Goal: Information Seeking & Learning: Learn about a topic

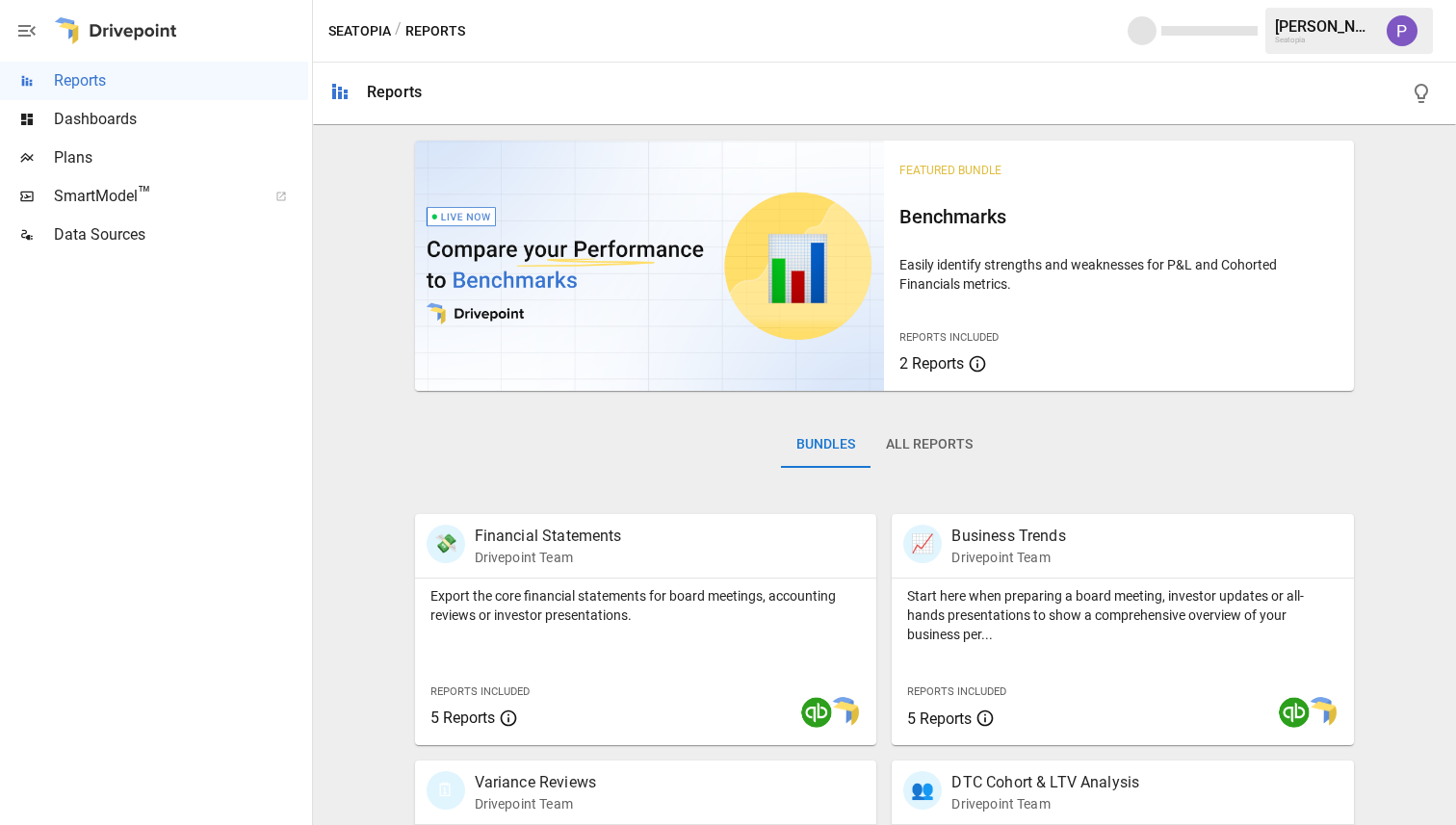
click at [962, 451] on button "All Reports" at bounding box center [929, 444] width 117 height 46
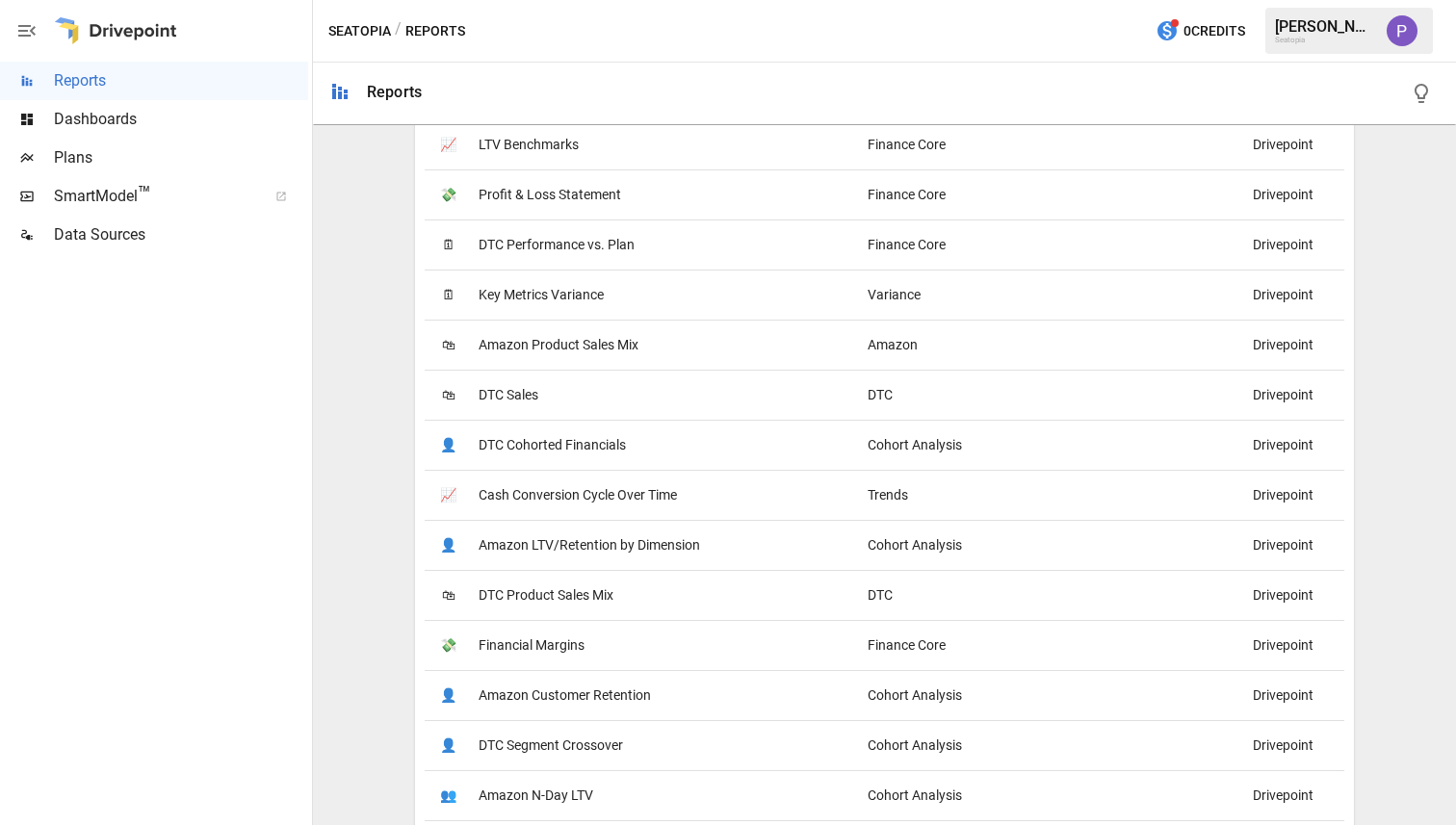
scroll to position [1838, 0]
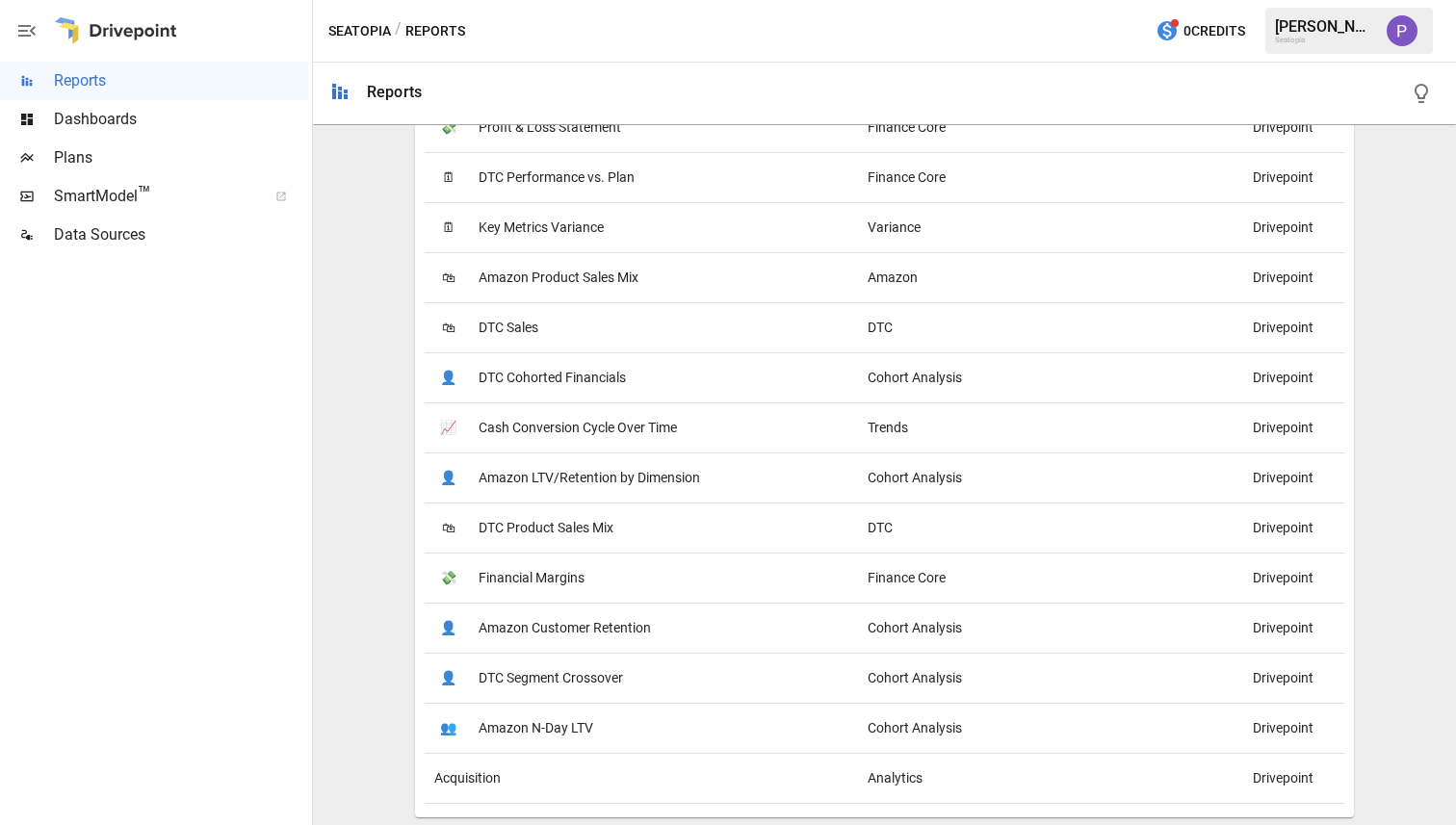
click at [454, 792] on span "Acquisition" at bounding box center [468, 778] width 66 height 49
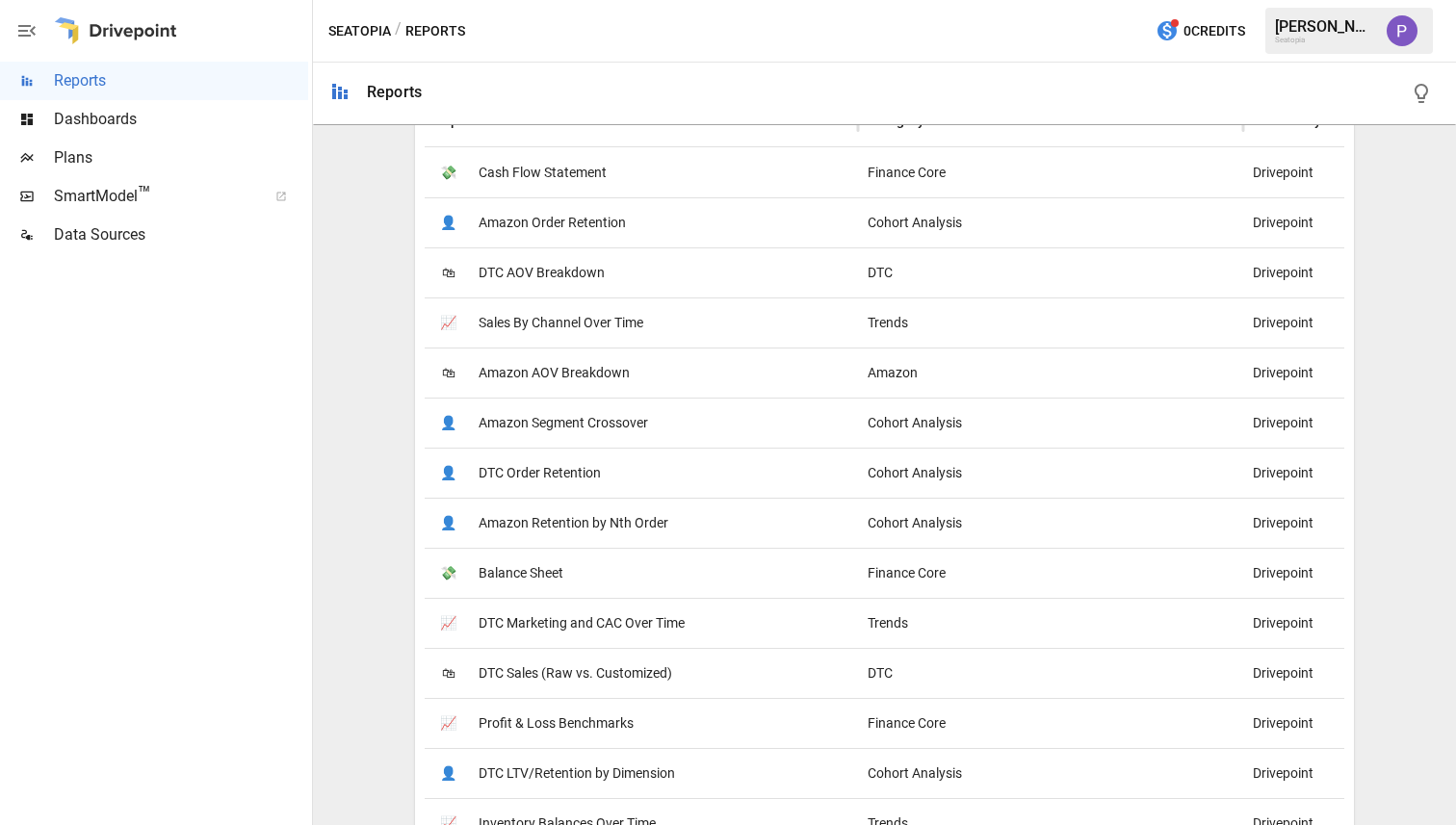
scroll to position [479, 0]
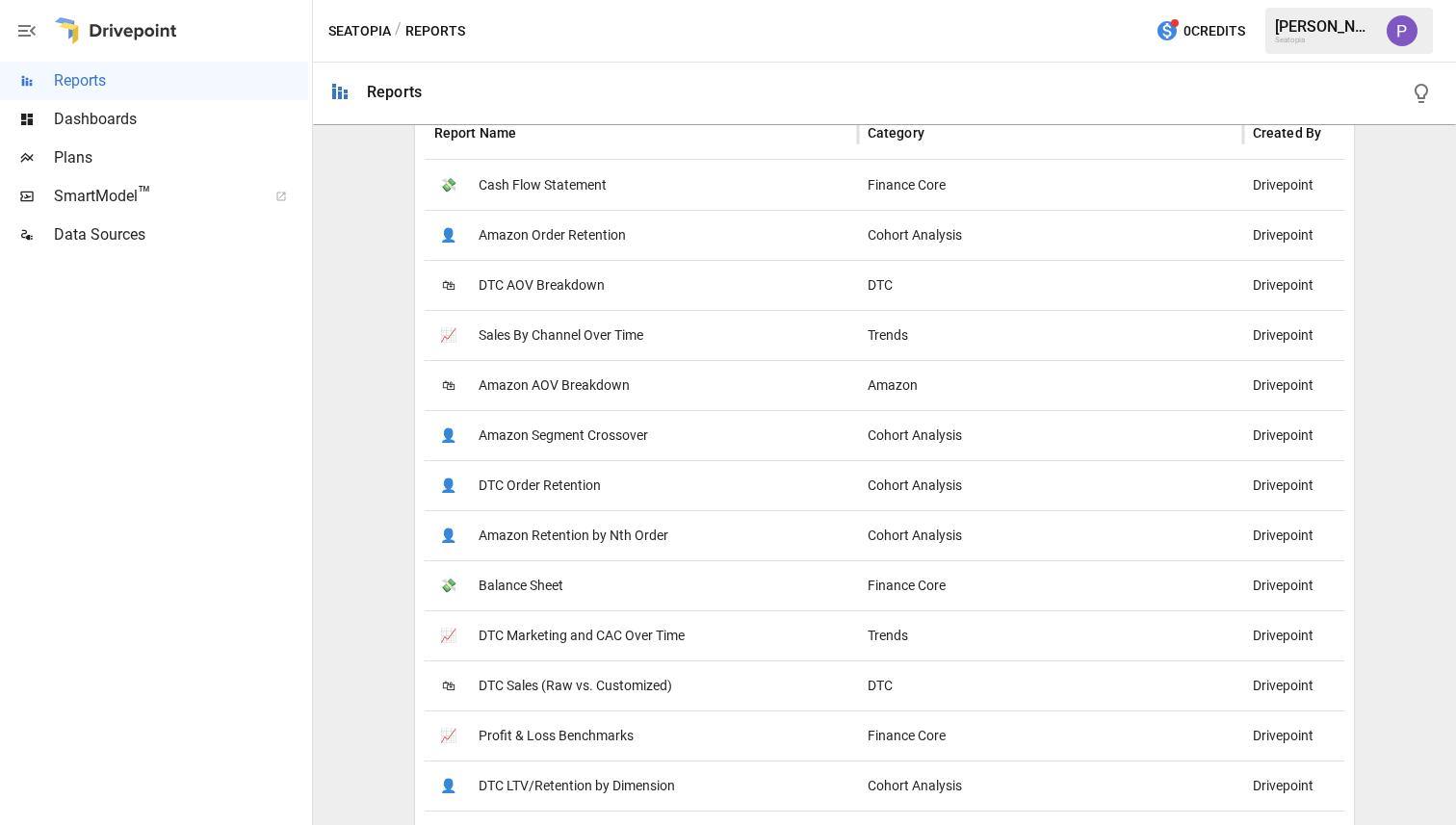
click at [564, 188] on span "Cash Flow Statement" at bounding box center [542, 186] width 128 height 49
click at [514, 286] on span "DTC AOV Breakdown" at bounding box center [541, 285] width 126 height 49
click at [577, 341] on span "Sales By Channel Over Time" at bounding box center [561, 335] width 165 height 49
click at [518, 485] on span "DTC Order Retention" at bounding box center [539, 485] width 122 height 49
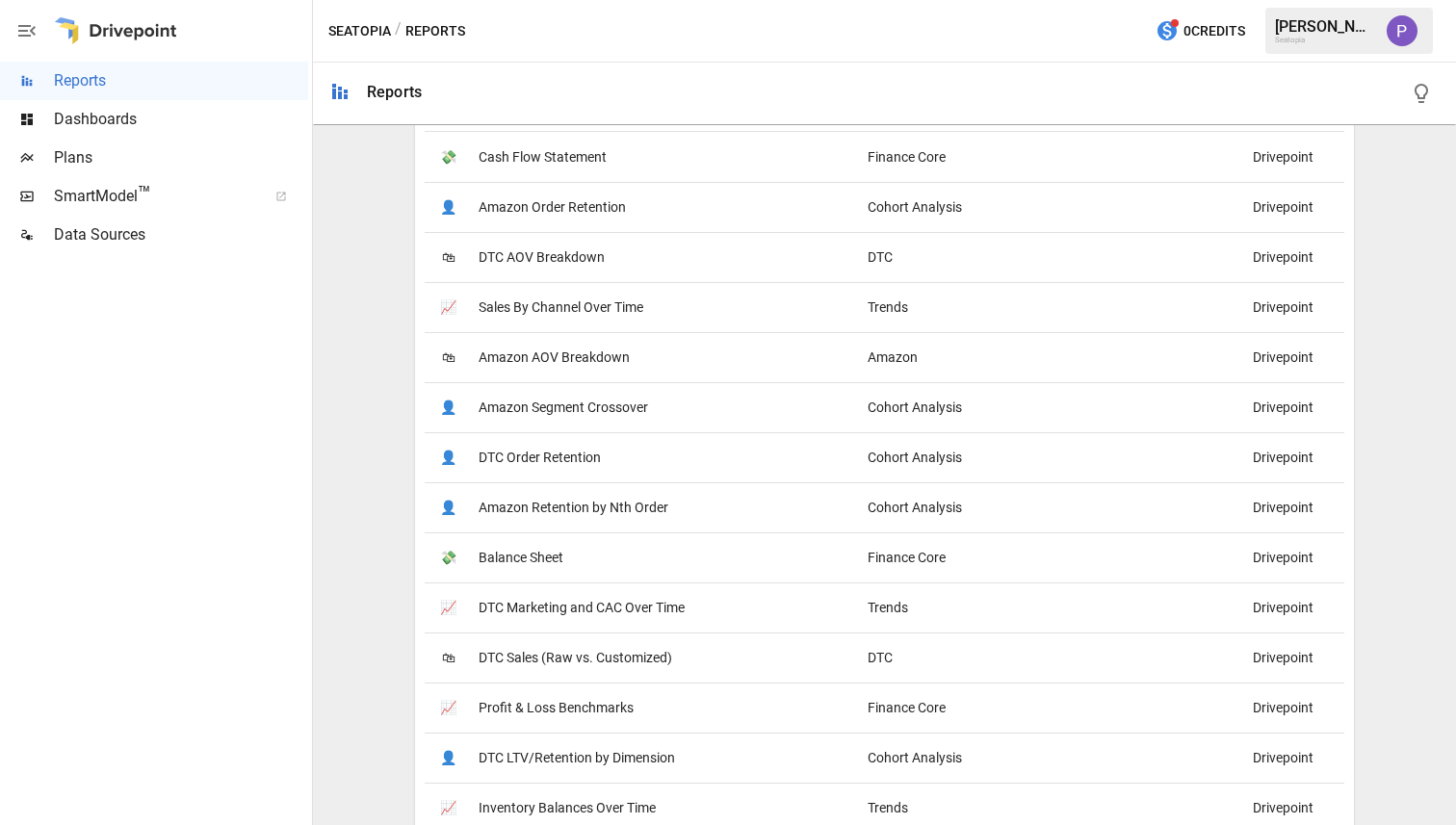
scroll to position [519, 0]
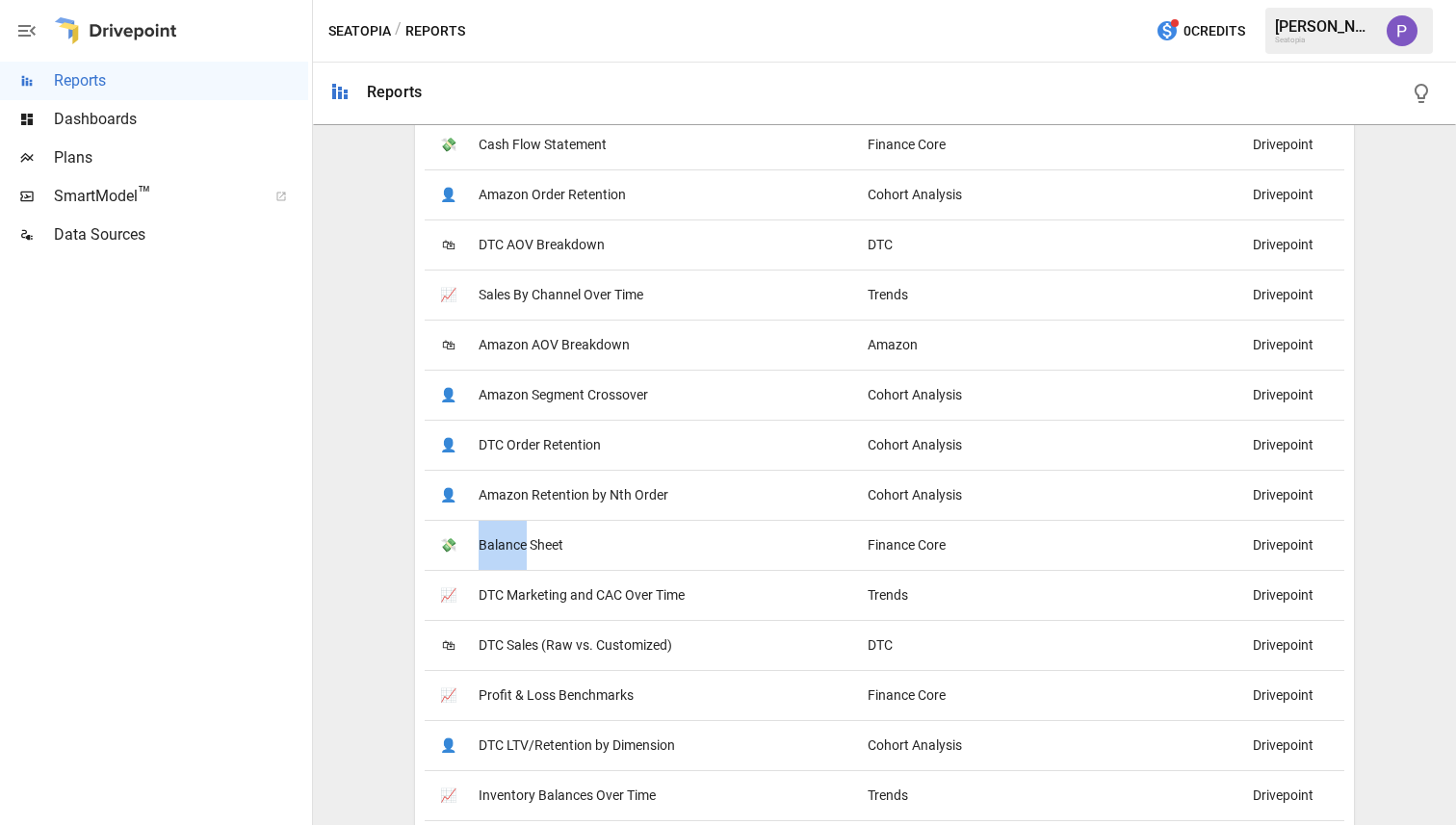
click at [488, 549] on span "Balance Sheet" at bounding box center [520, 545] width 85 height 49
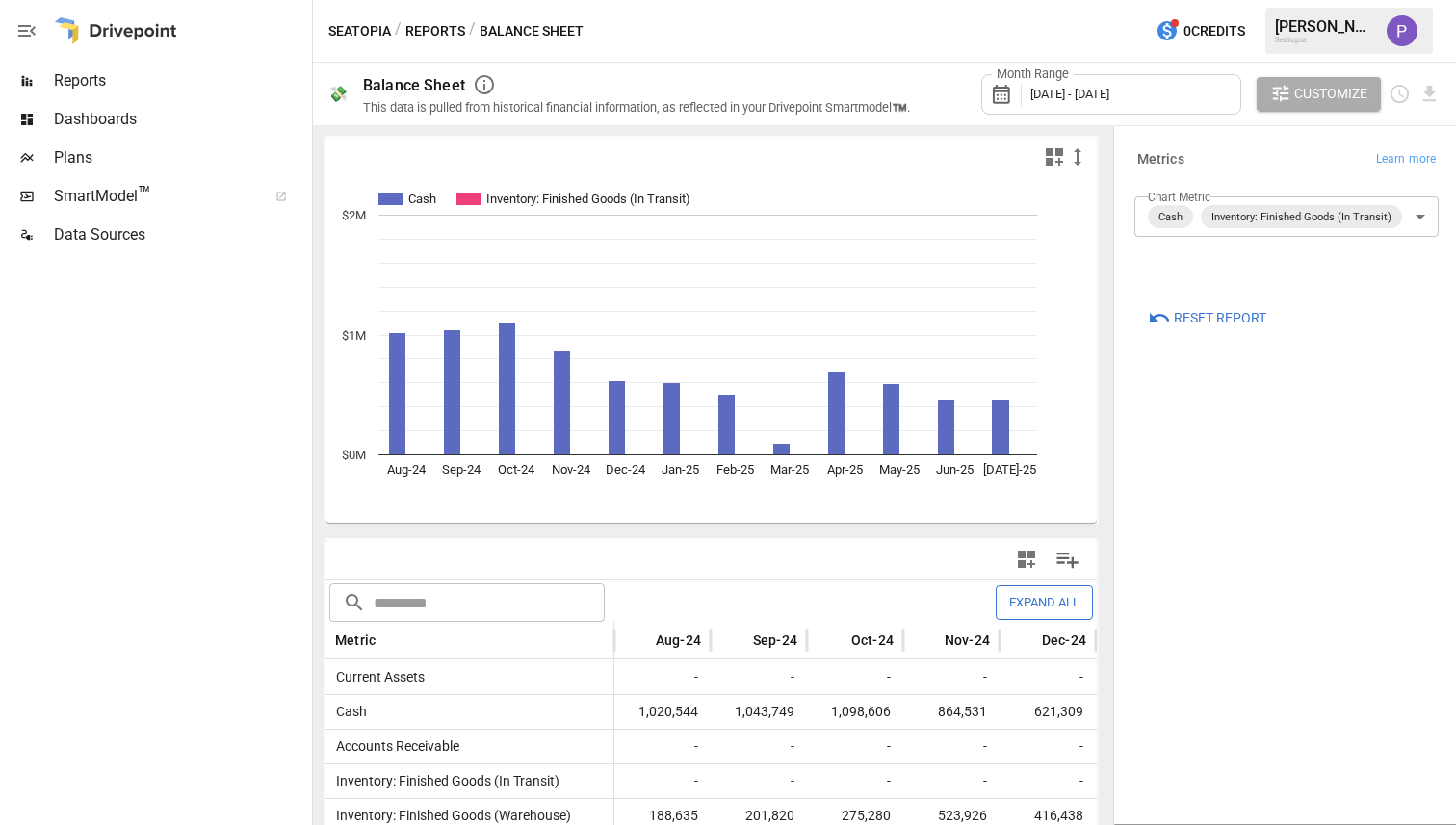
click at [216, 89] on span "Reports" at bounding box center [181, 81] width 254 height 23
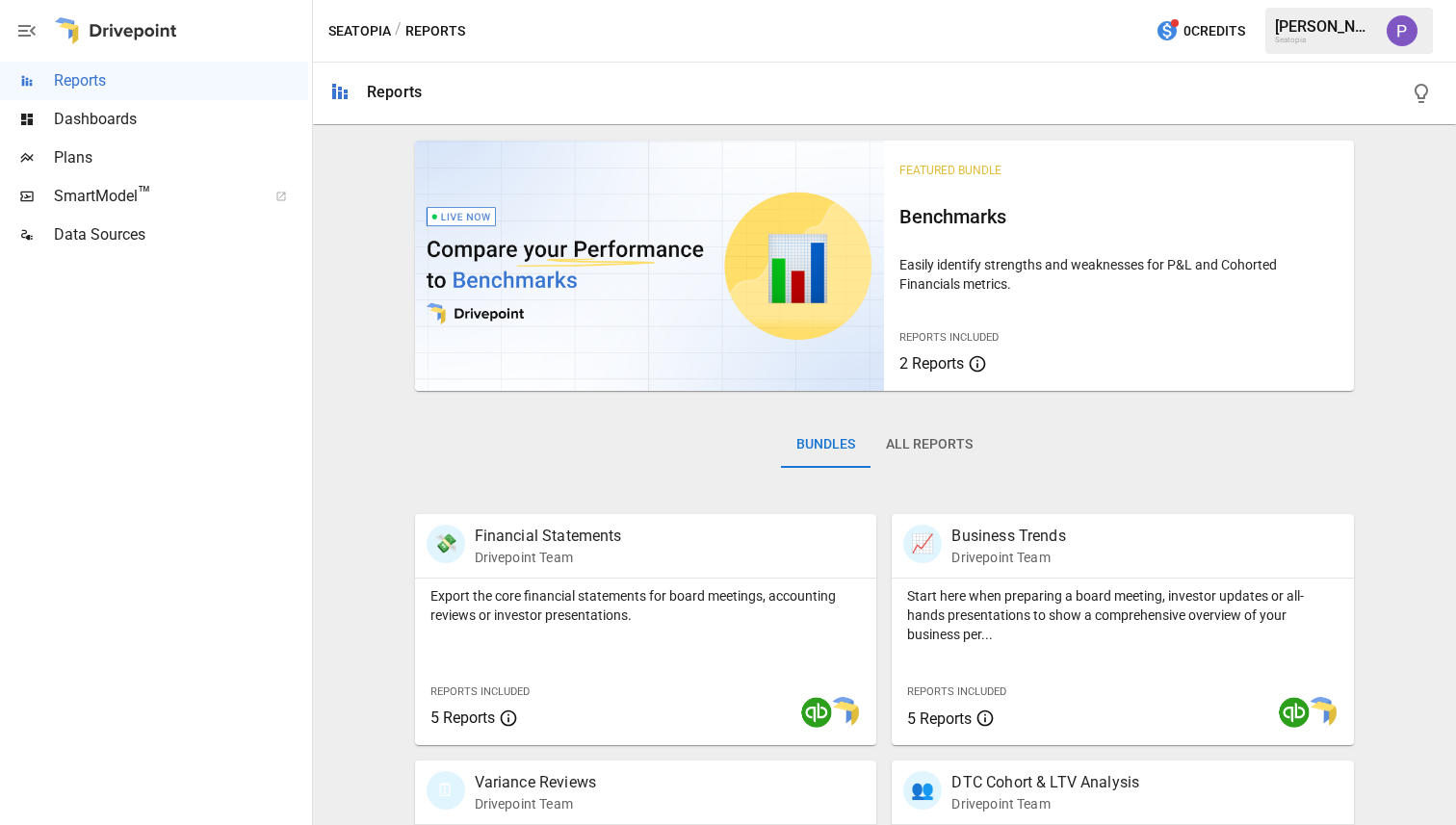
click at [954, 436] on button "All Reports" at bounding box center [929, 444] width 117 height 46
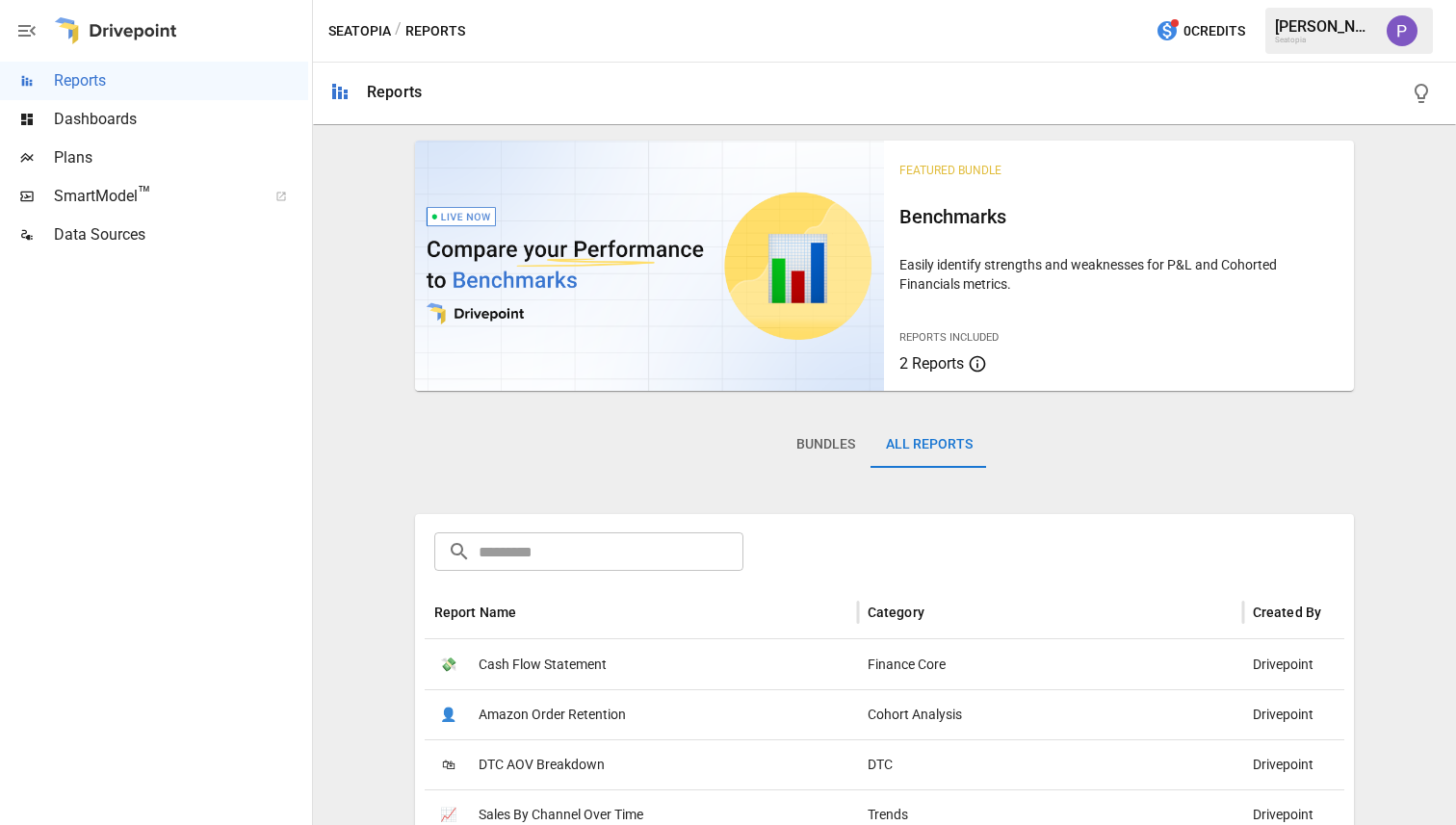
scroll to position [666, 0]
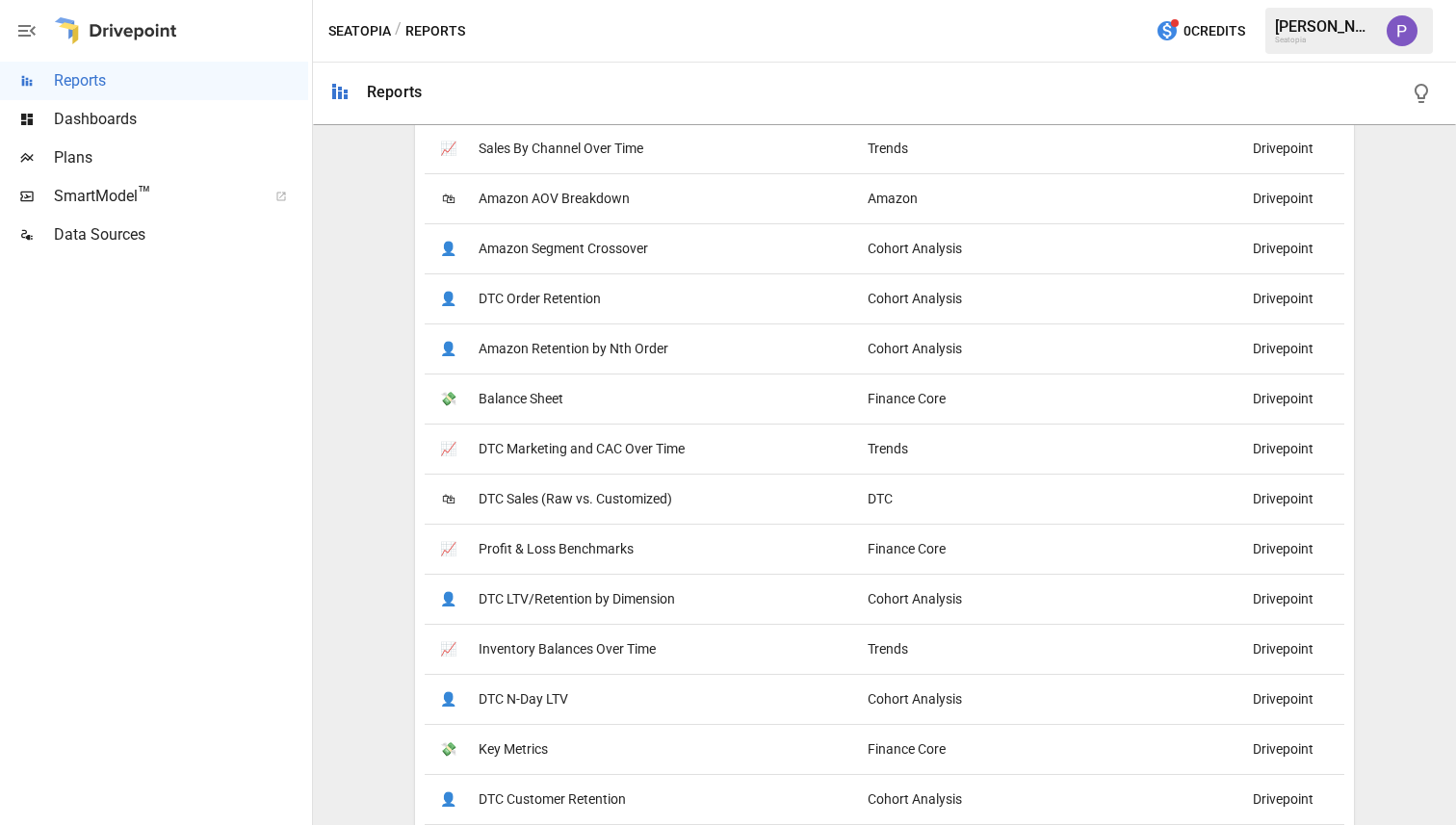
click at [576, 445] on span "DTC Marketing and CAC Over Time" at bounding box center [581, 449] width 206 height 49
click at [548, 495] on span "DTC Sales (Raw vs. Customized)" at bounding box center [575, 499] width 193 height 49
click at [552, 551] on span "Profit & Loss Benchmarks" at bounding box center [556, 549] width 155 height 49
click at [531, 602] on span "DTC LTV/Retention by Dimension" at bounding box center [576, 599] width 196 height 49
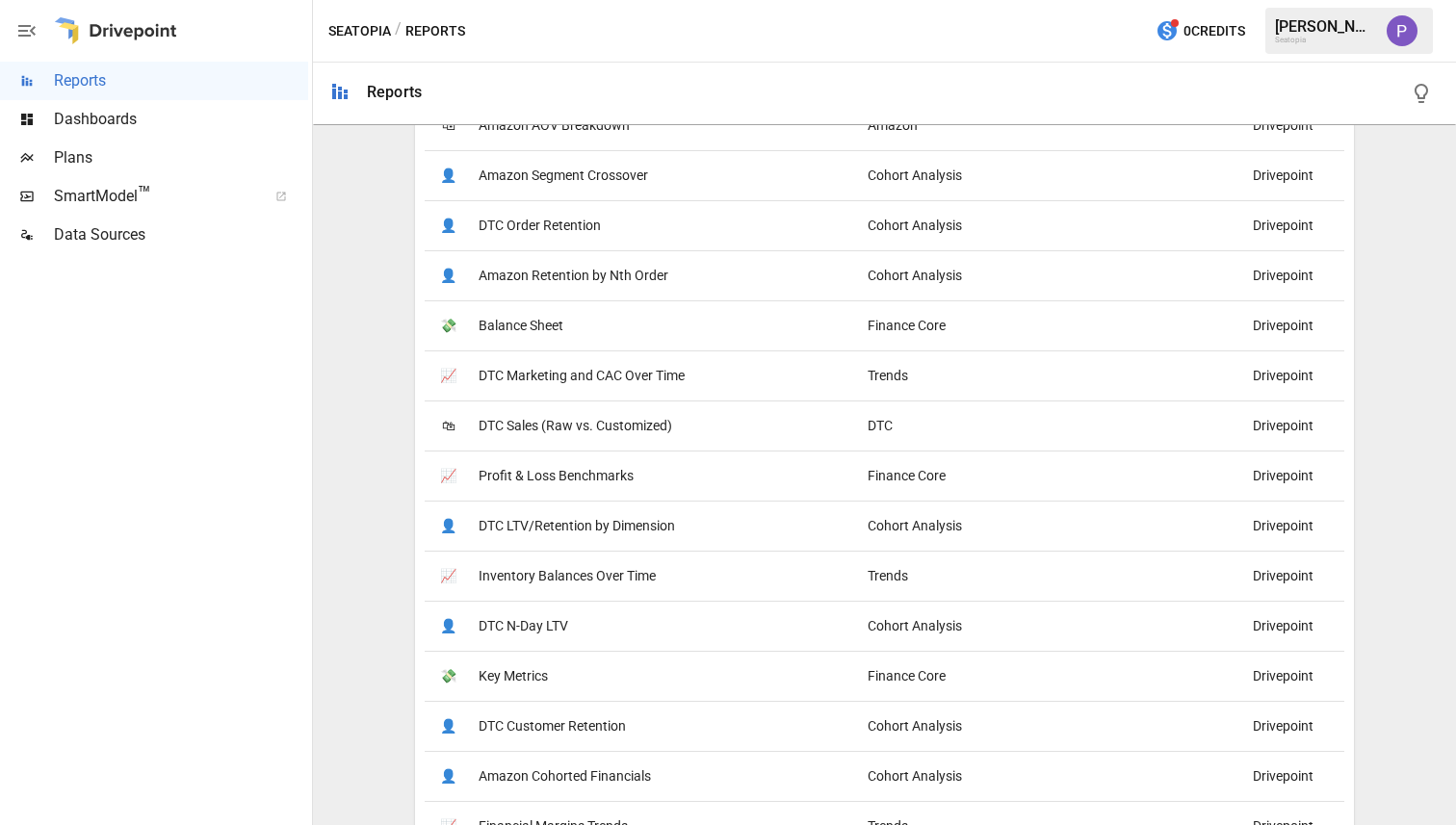
scroll to position [797, 0]
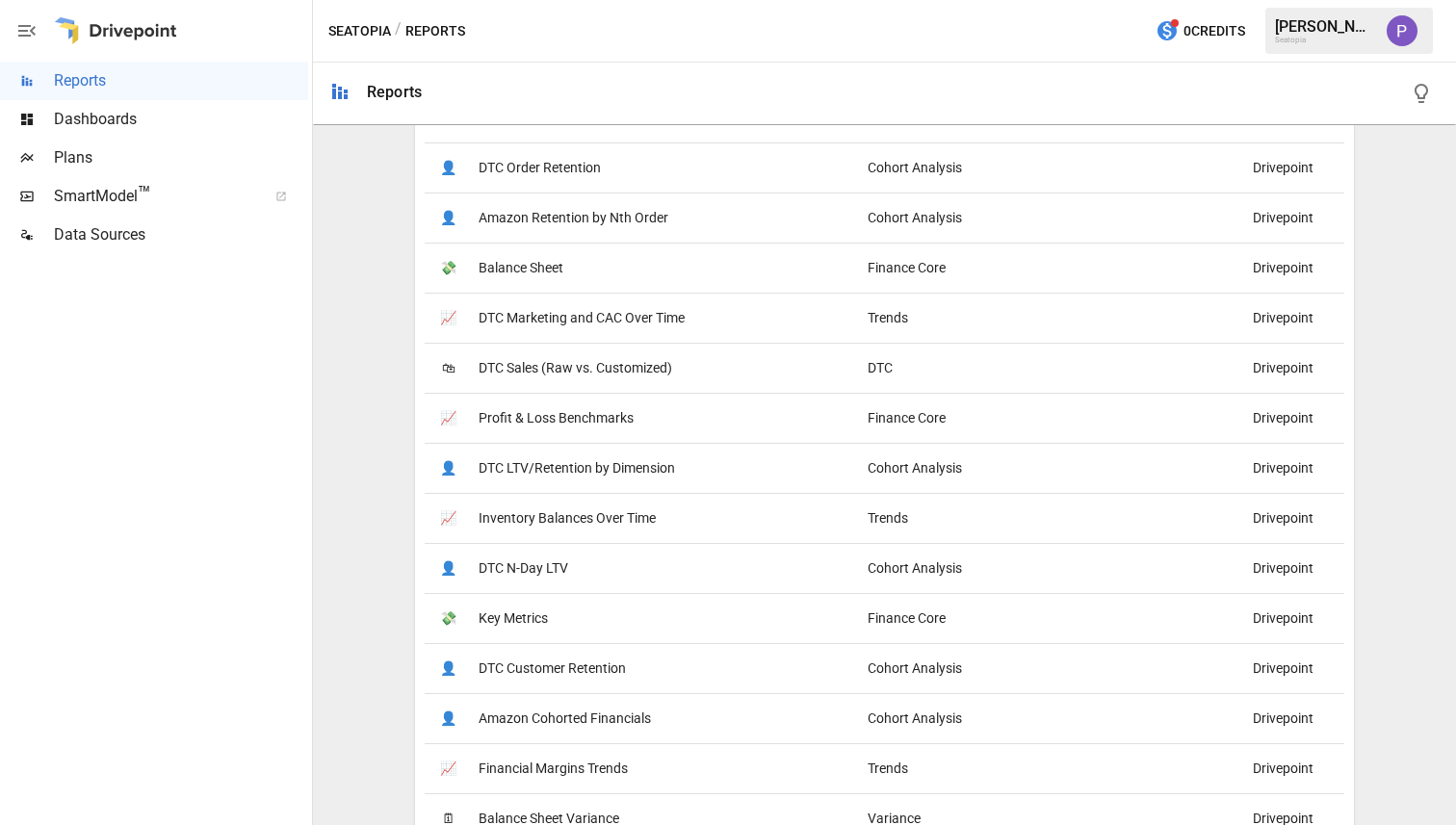
click at [520, 568] on span "DTC N-Day LTV" at bounding box center [523, 568] width 90 height 49
click at [122, 246] on div "Data Sources" at bounding box center [154, 234] width 309 height 38
click at [498, 613] on span "Key Metrics" at bounding box center [513, 618] width 69 height 49
